Goal: Task Accomplishment & Management: Manage account settings

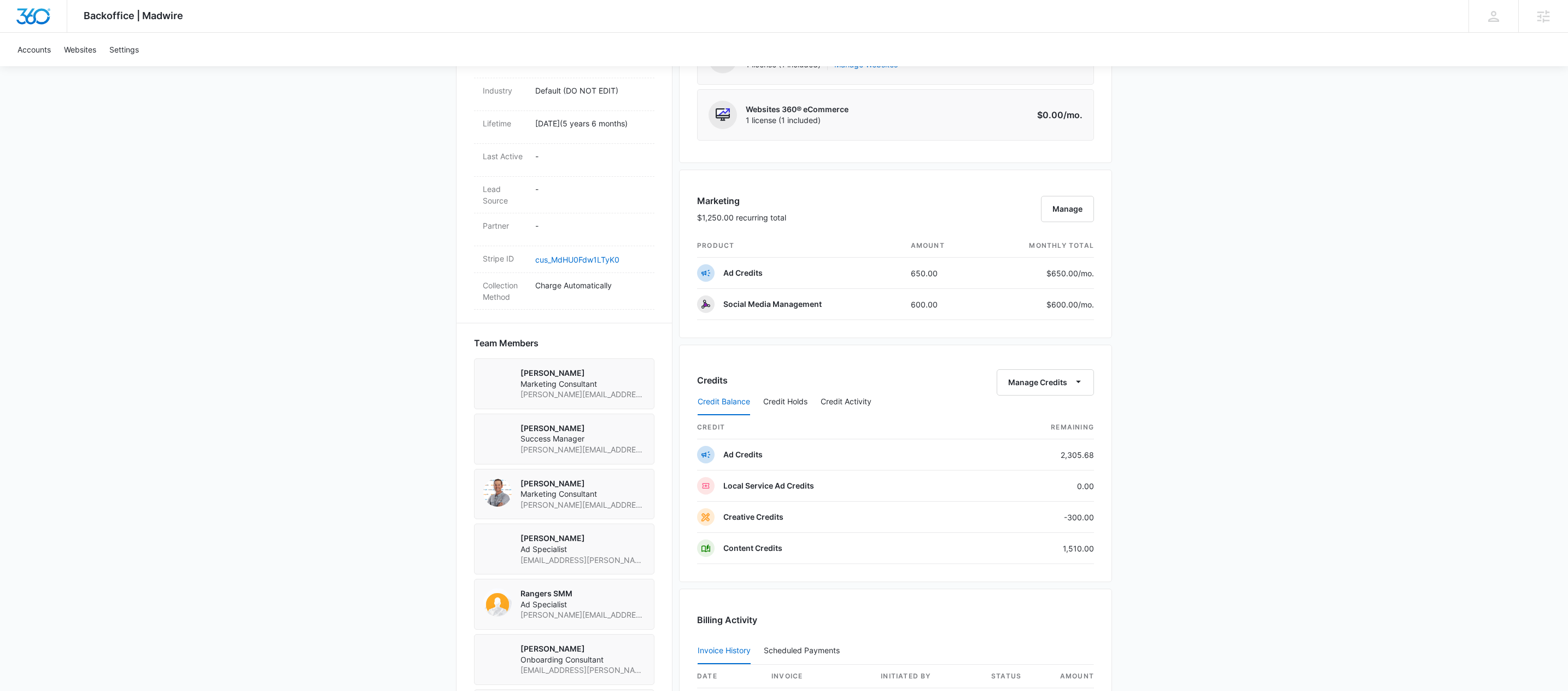
scroll to position [566, 0]
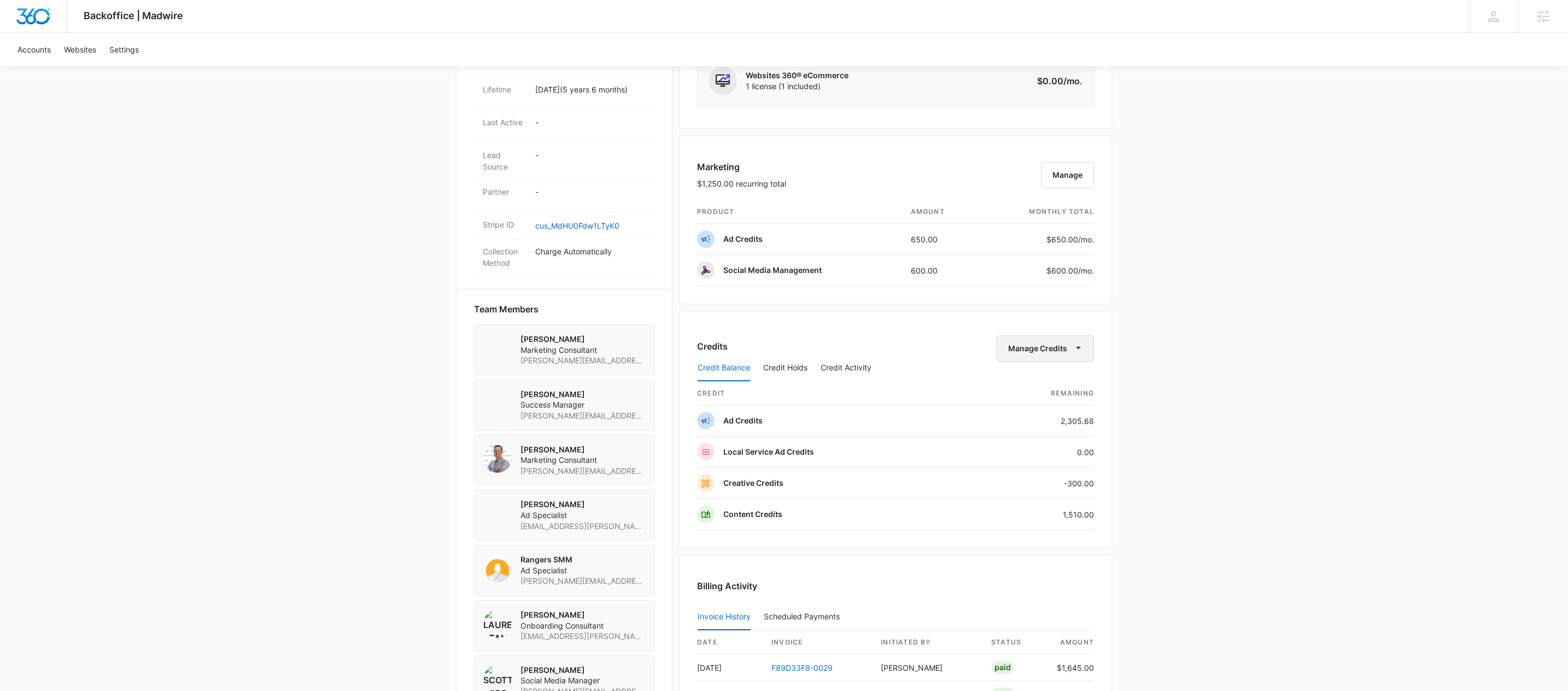
click at [1062, 356] on button "Manage Credits" at bounding box center [1045, 348] width 97 height 26
click at [1062, 384] on div "Transfer Credits" at bounding box center [1040, 388] width 57 height 8
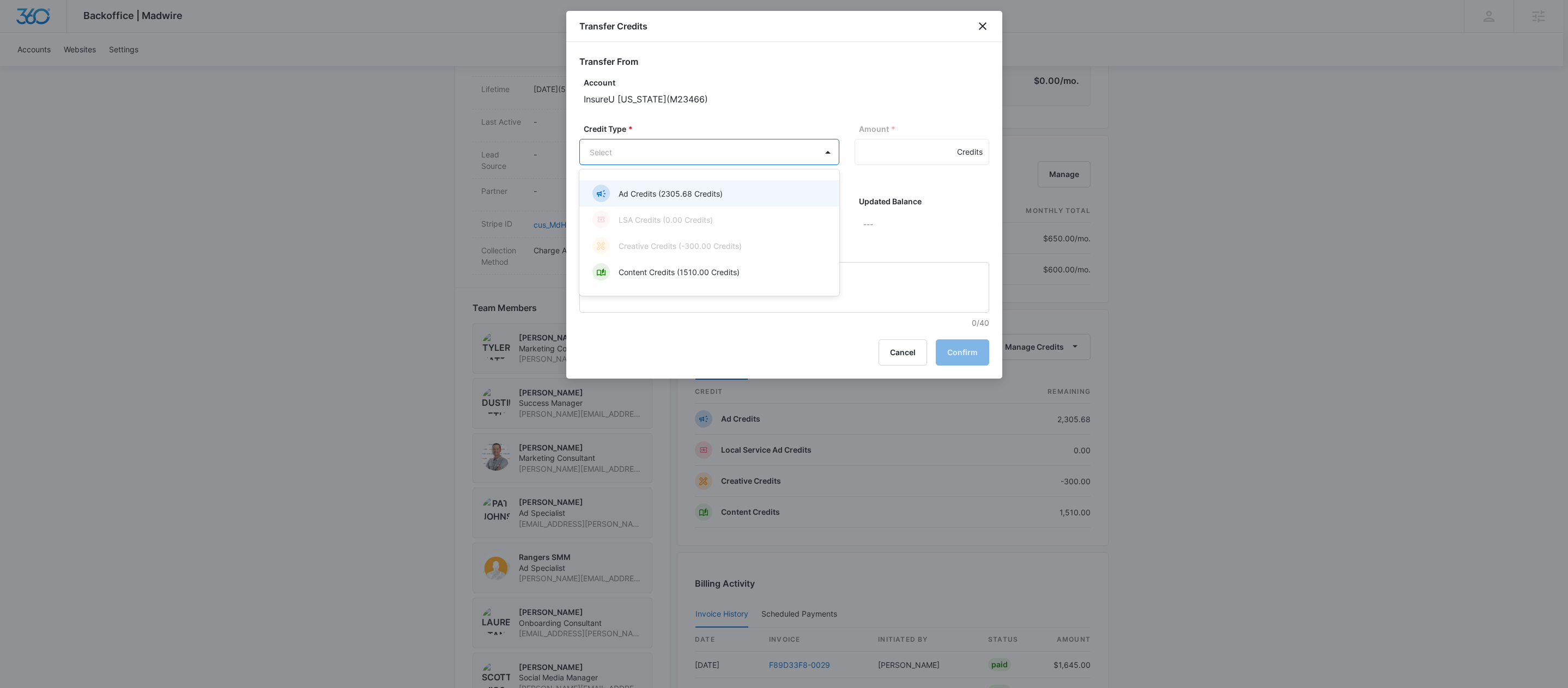
drag, startPoint x: 800, startPoint y: 145, endPoint x: 795, endPoint y: 156, distance: 12.1
click at [795, 156] on body "Backoffice | Madwire Apps Settings DB Dustin Bethel dustin.bethel@madwire.com M…" at bounding box center [784, 186] width 1568 height 1499
click at [718, 268] on p "Content Credits (1510.00 Credits)" at bounding box center [679, 272] width 121 height 12
click at [875, 150] on input "Amount *" at bounding box center [922, 151] width 135 height 26
type input "300"
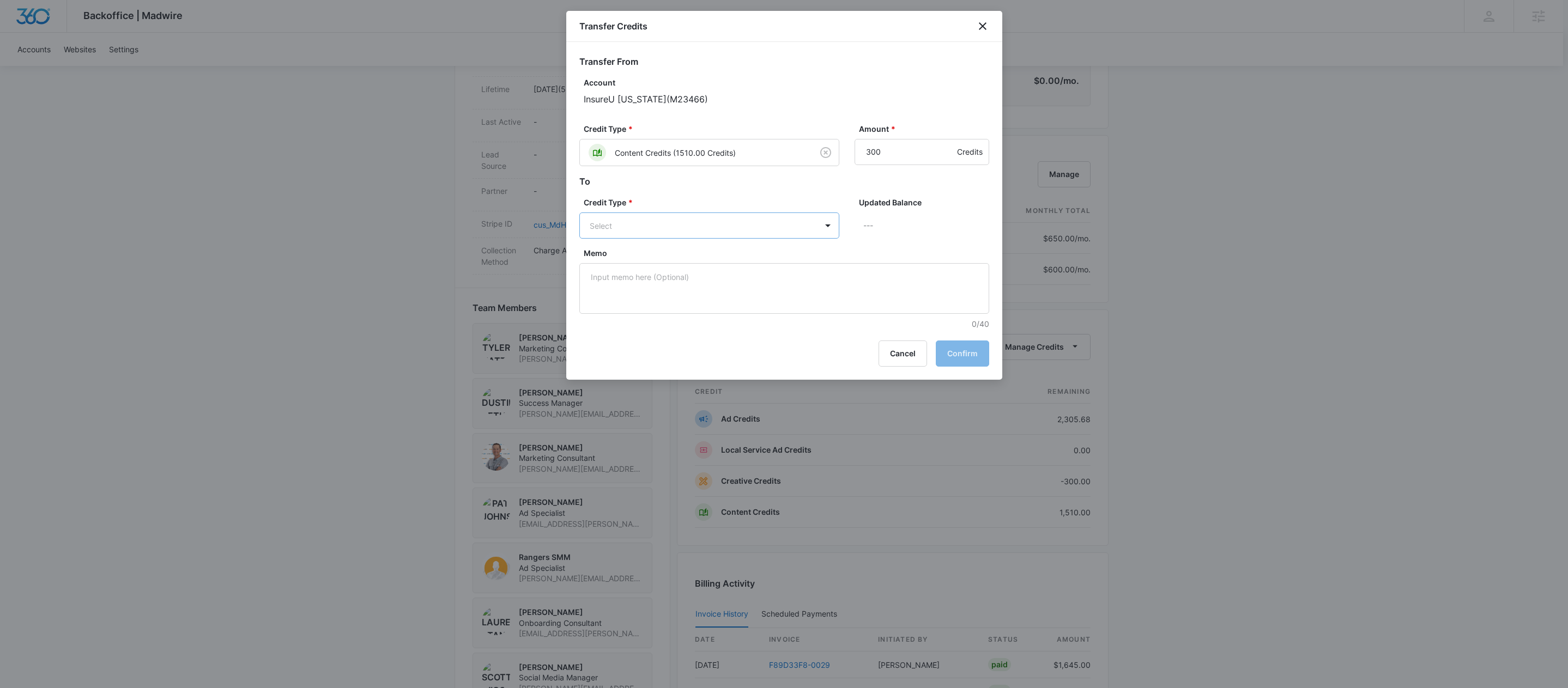
click at [719, 231] on body "Backoffice | Madwire Apps Settings DB Dustin Bethel dustin.bethel@madwire.com M…" at bounding box center [784, 186] width 1568 height 1499
click at [738, 265] on div "Creative Credits (-300.00 Credits)" at bounding box center [708, 267] width 232 height 18
click at [973, 355] on button "Confirm" at bounding box center [962, 354] width 54 height 26
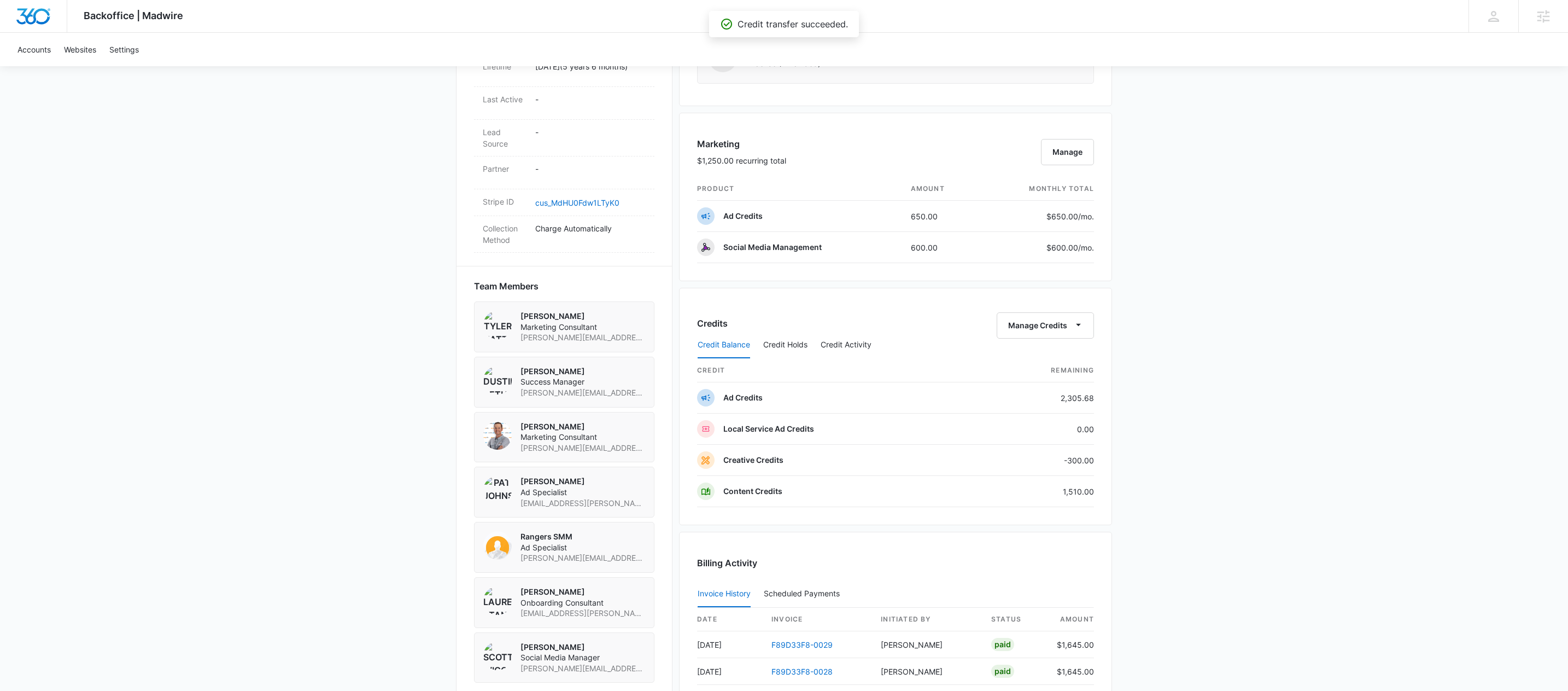
scroll to position [612, 0]
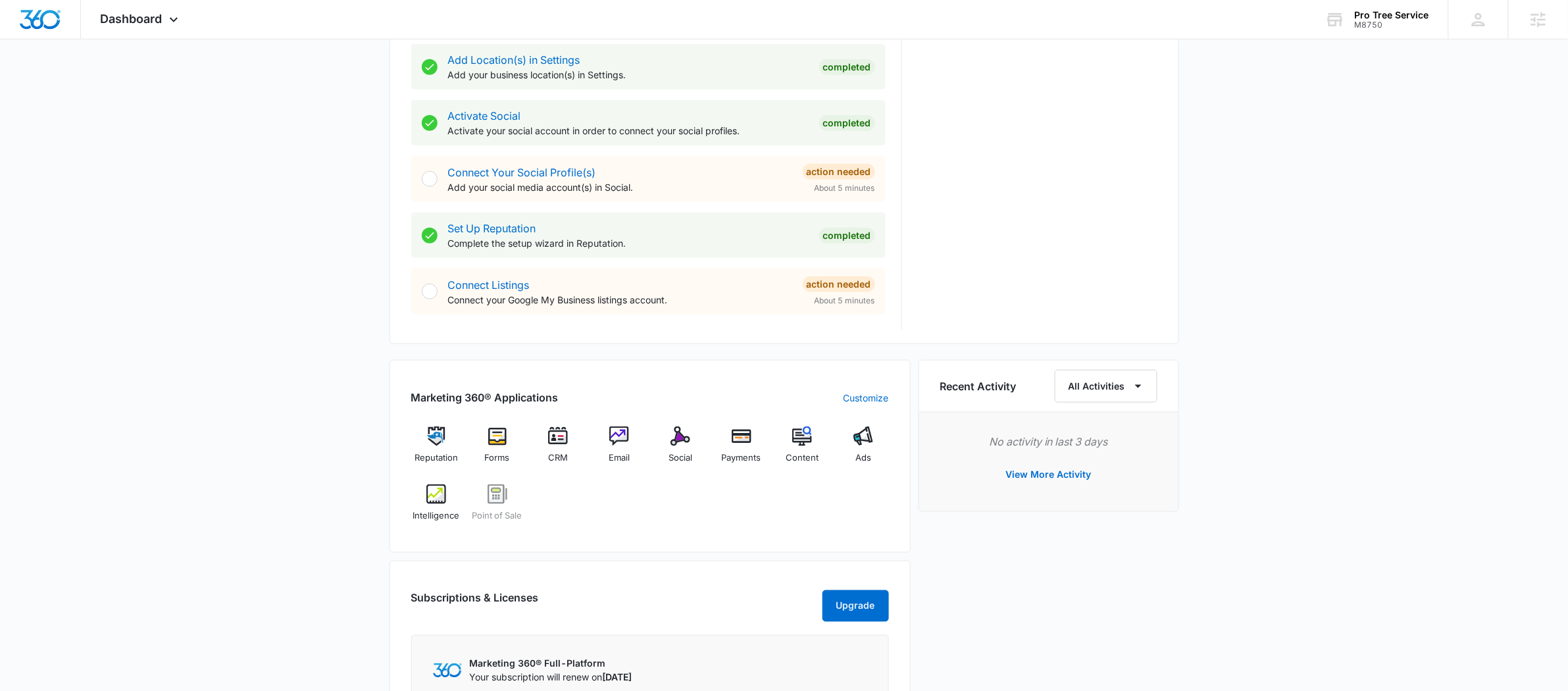
scroll to position [501, 0]
click at [675, 440] on img at bounding box center [680, 433] width 20 height 20
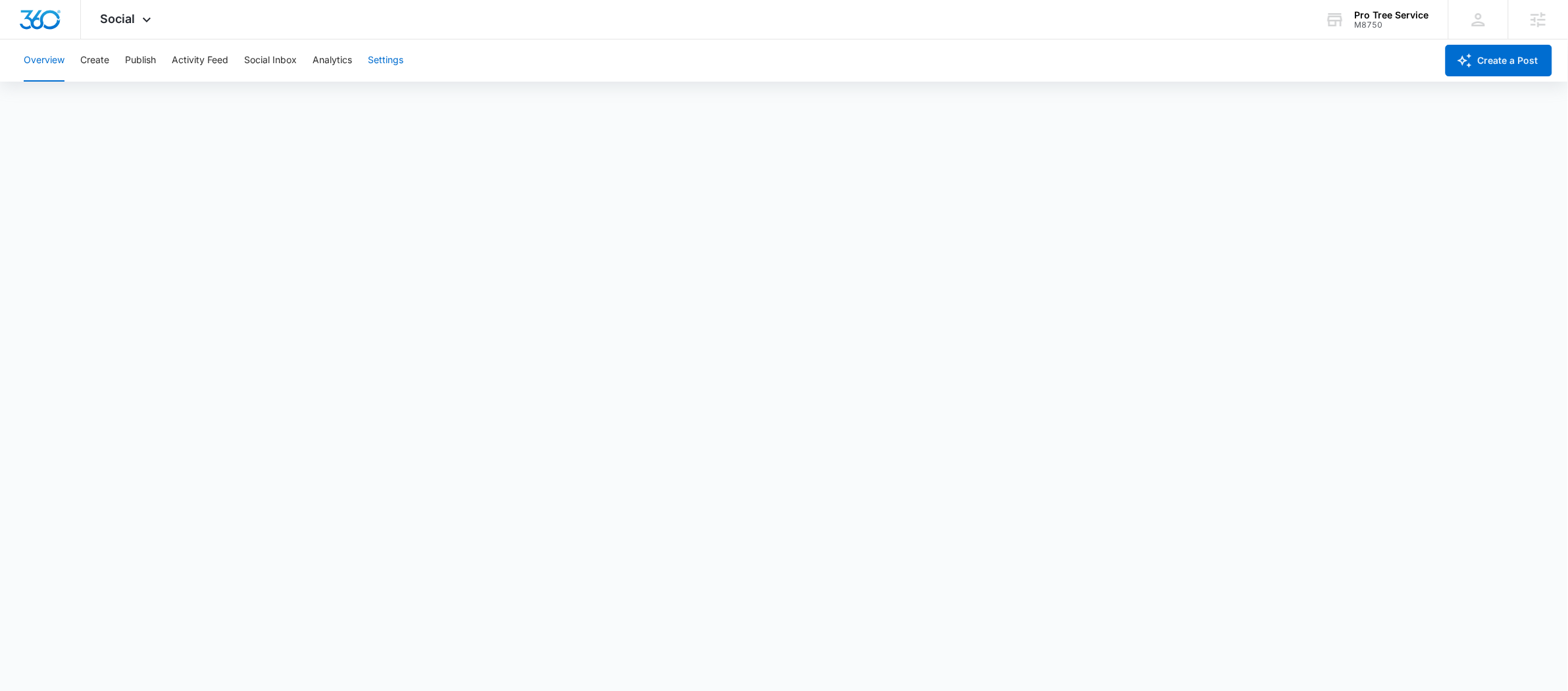
click at [382, 60] on button "Settings" at bounding box center [386, 60] width 35 height 42
